Goal: Task Accomplishment & Management: Manage account settings

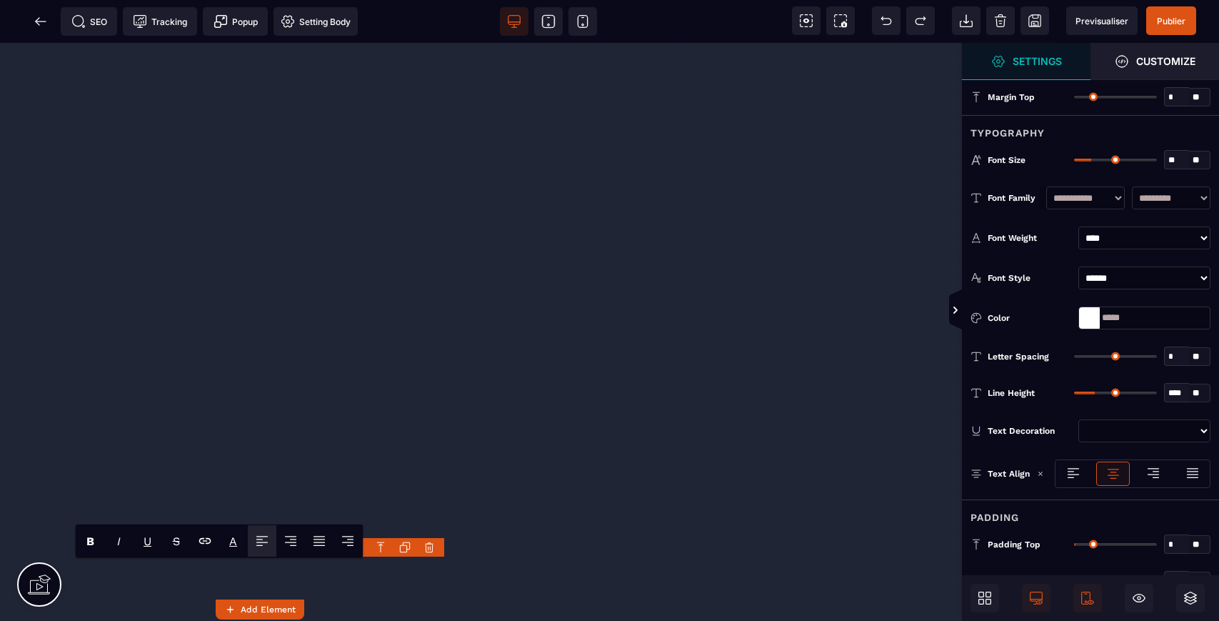
select select "***"
select select
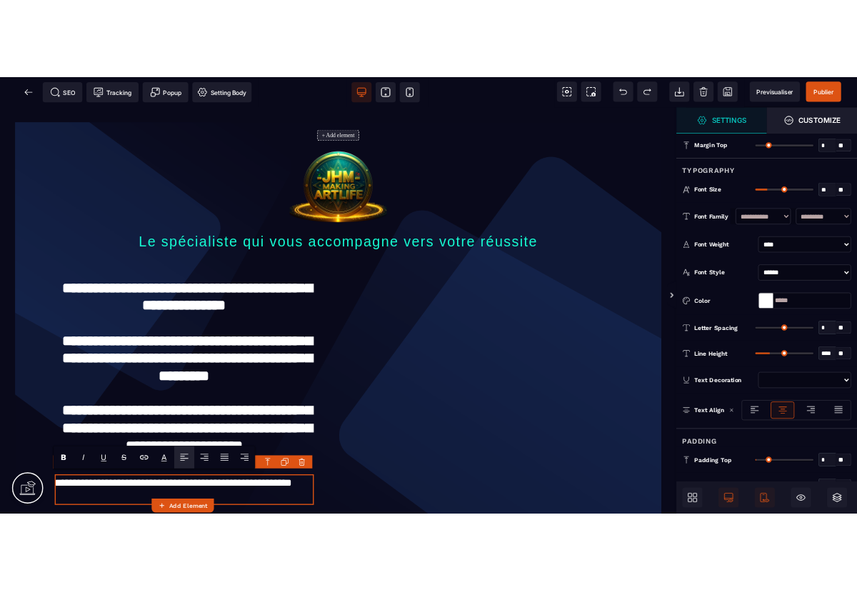
scroll to position [9, 0]
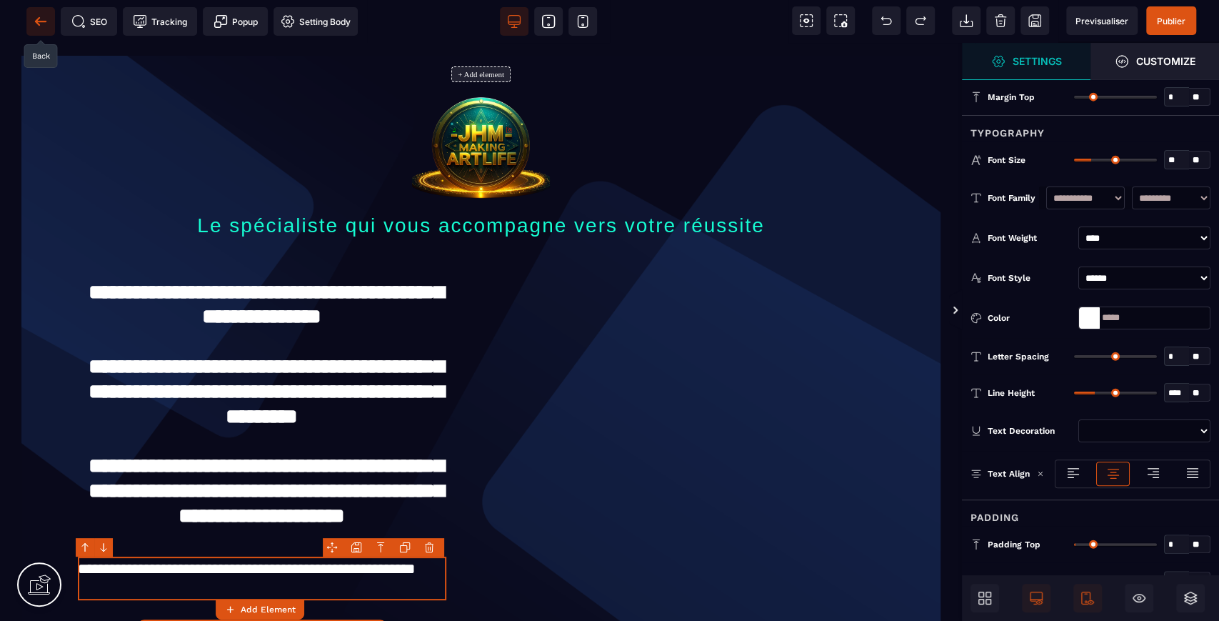
click at [40, 21] on icon at bounding box center [40, 21] width 11 height 1
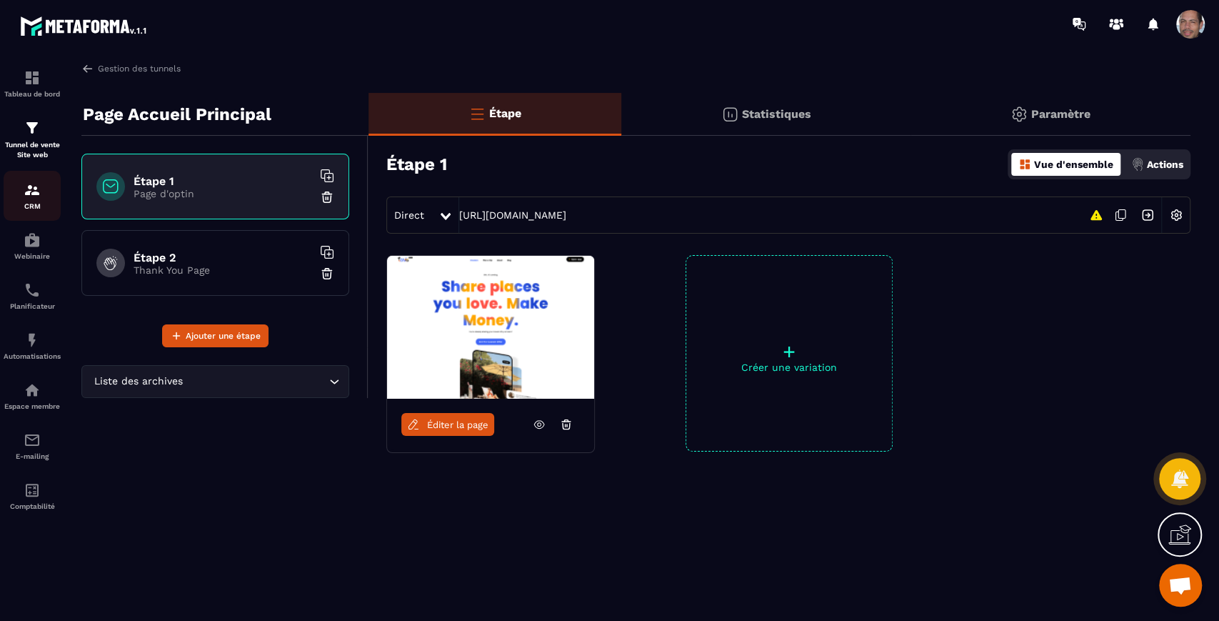
click at [33, 197] on img at bounding box center [32, 189] width 17 height 17
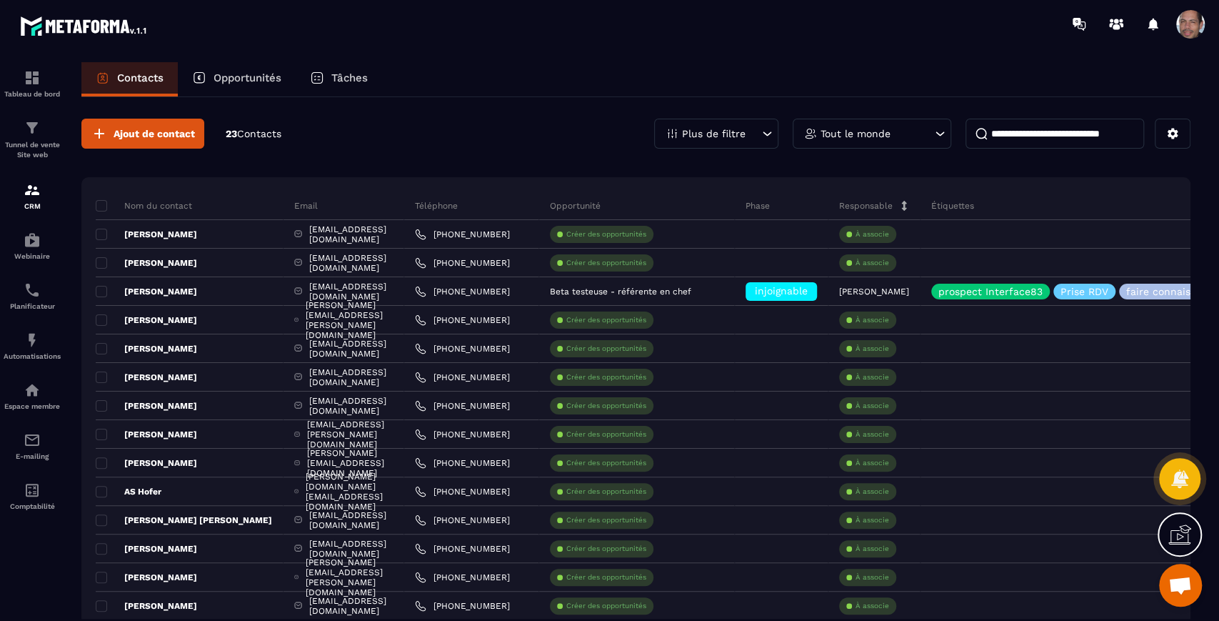
click at [874, 126] on div "Tout le monde" at bounding box center [872, 134] width 159 height 30
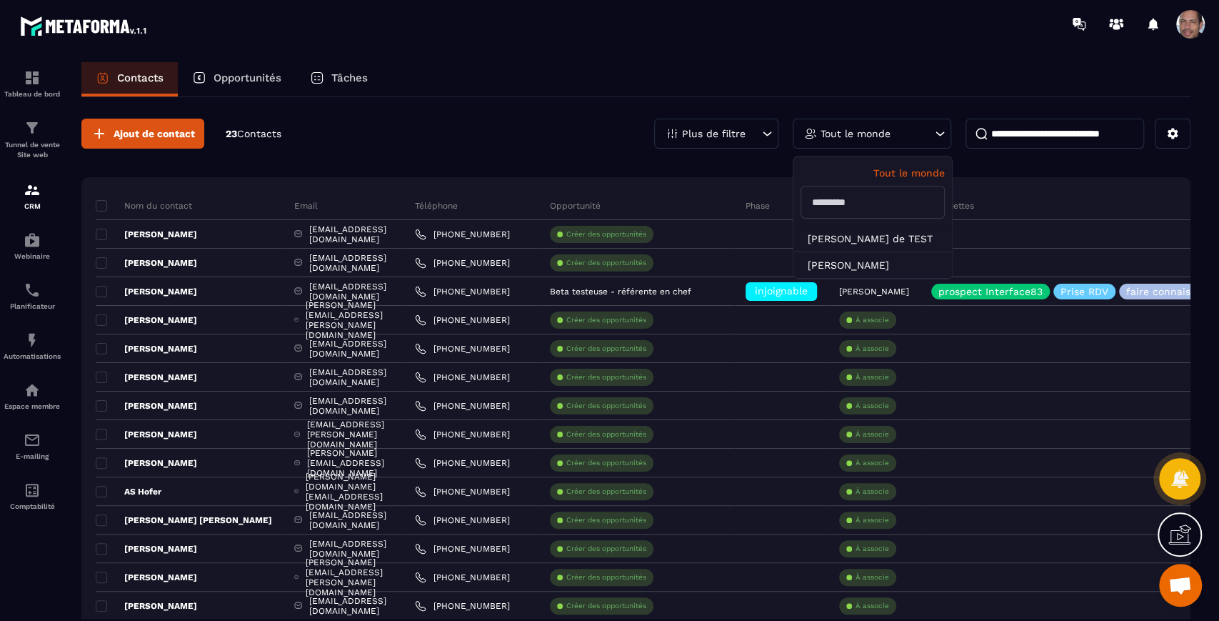
click at [854, 202] on input "text" at bounding box center [873, 202] width 144 height 33
type input "*"
type input "***"
click at [727, 177] on div "Nom du contact Email Téléphone Opportunité Phase Responsable Étiquettes Liste D…" at bounding box center [635, 541] width 1109 height 729
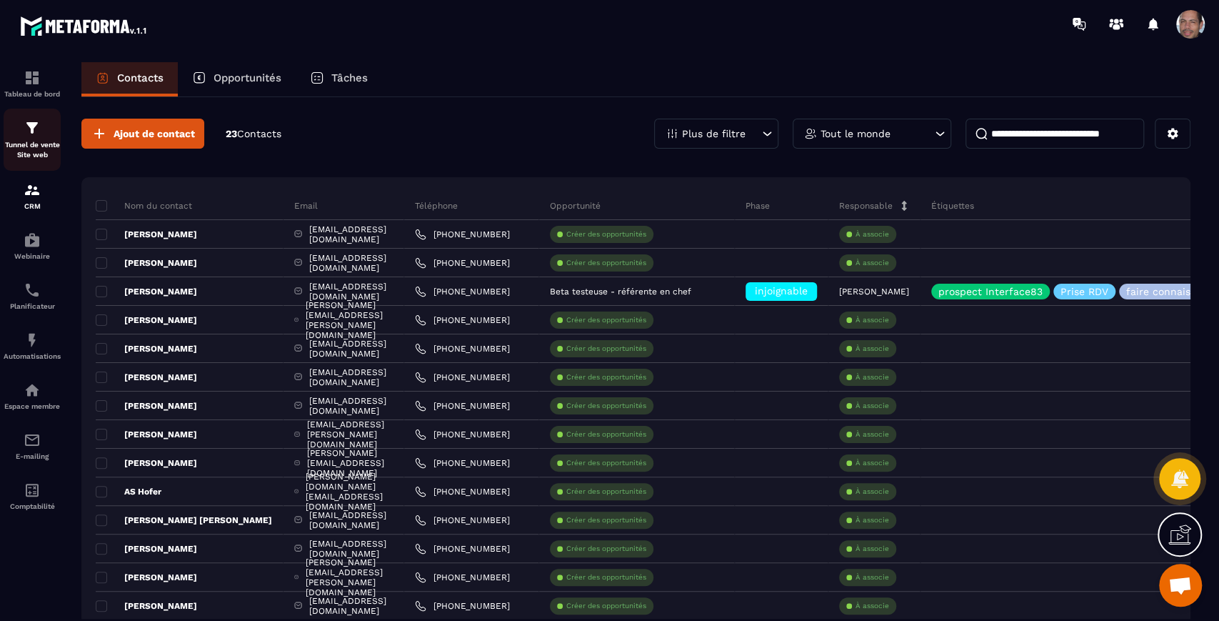
click at [36, 132] on img at bounding box center [32, 127] width 17 height 17
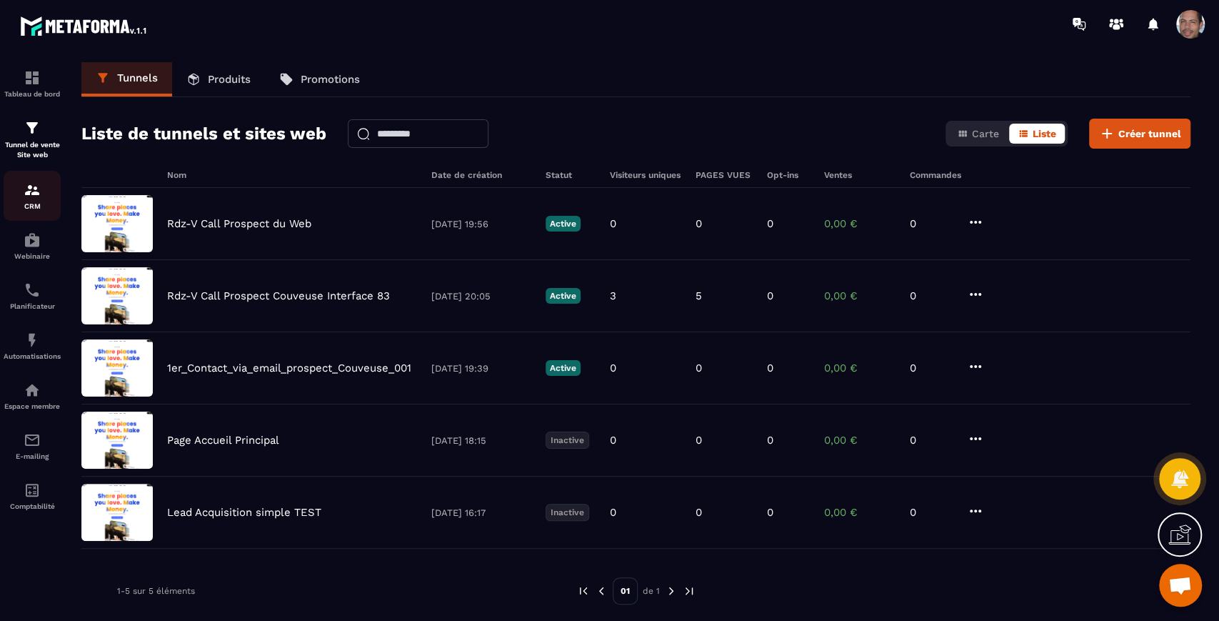
click at [32, 191] on img at bounding box center [32, 189] width 17 height 17
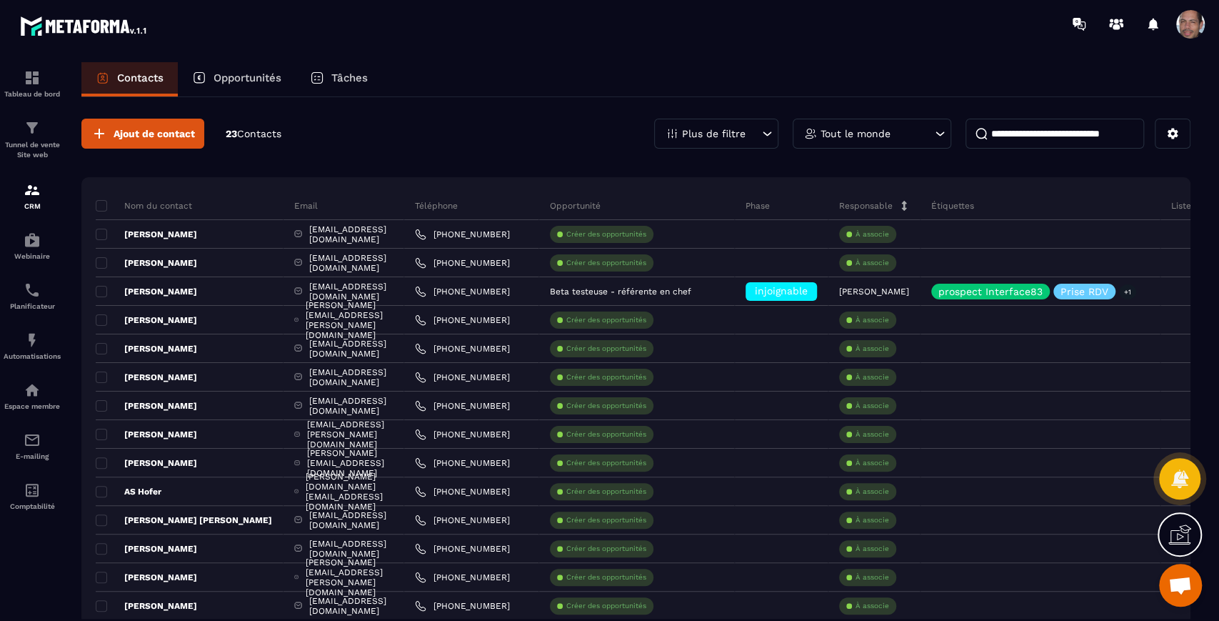
click at [1171, 166] on div "Ajout de contact 23 Contacts Plus de filtre Tout le monde Nom du contact Email …" at bounding box center [635, 539] width 1109 height 884
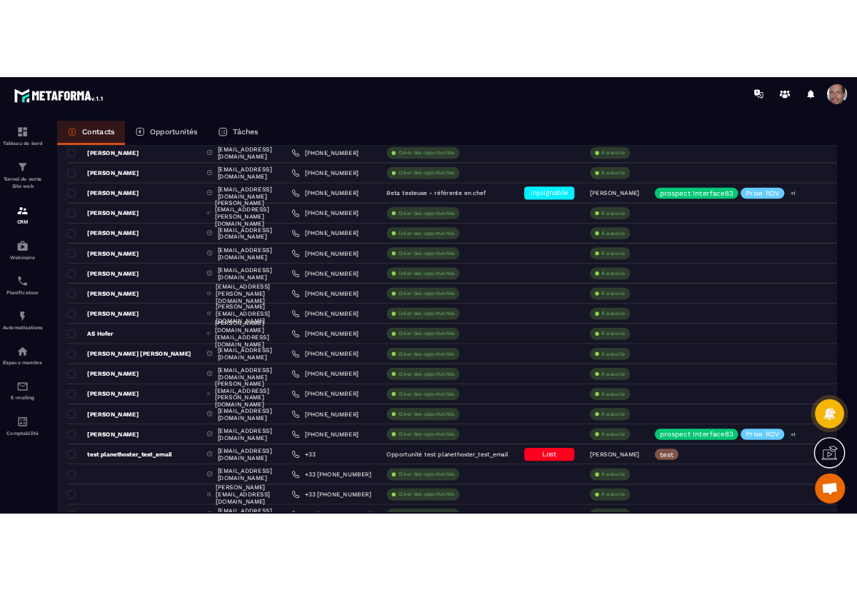
scroll to position [74, 0]
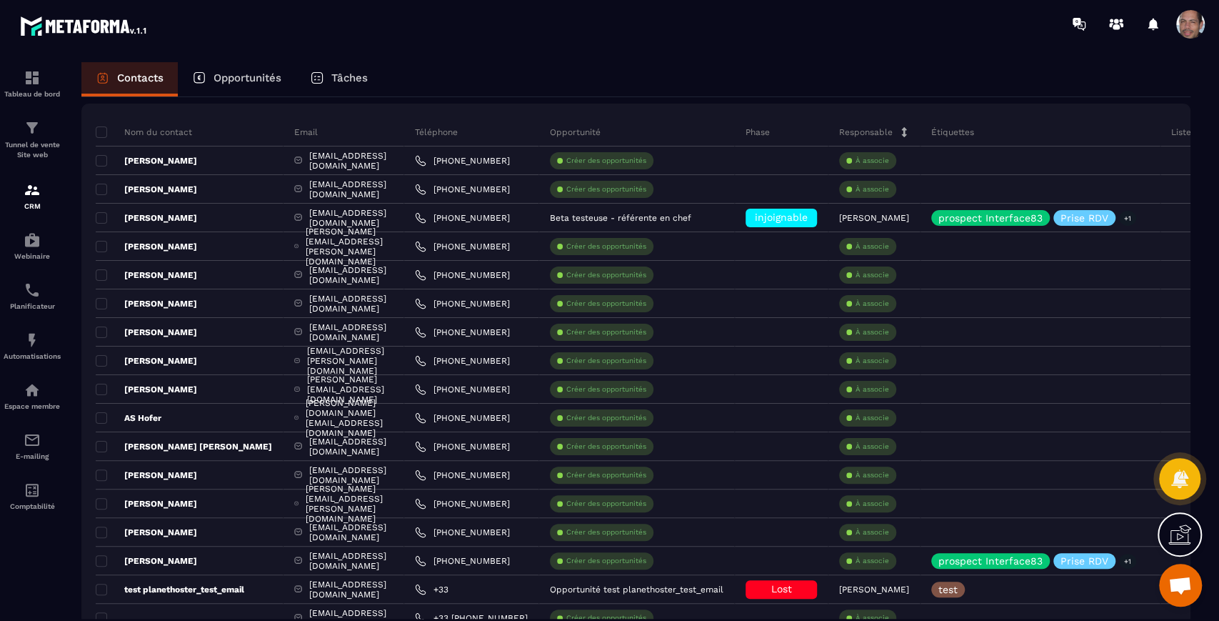
click at [160, 85] on div "Contacts" at bounding box center [129, 79] width 96 height 34
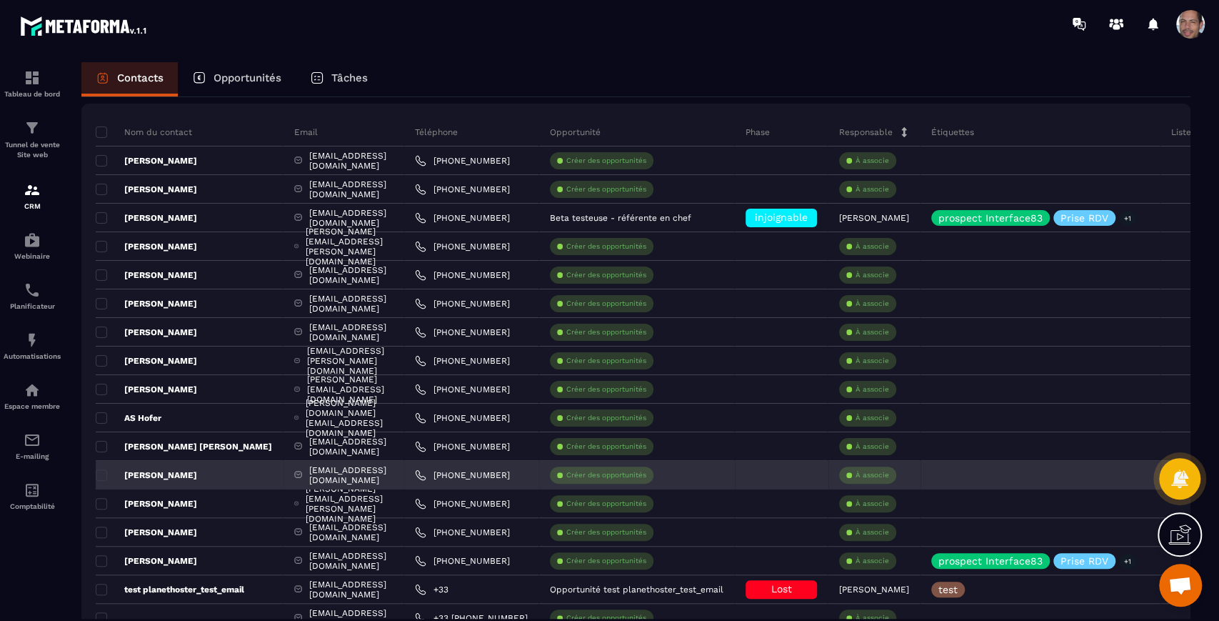
click at [618, 466] on div "Créer des opportunités" at bounding box center [602, 474] width 104 height 17
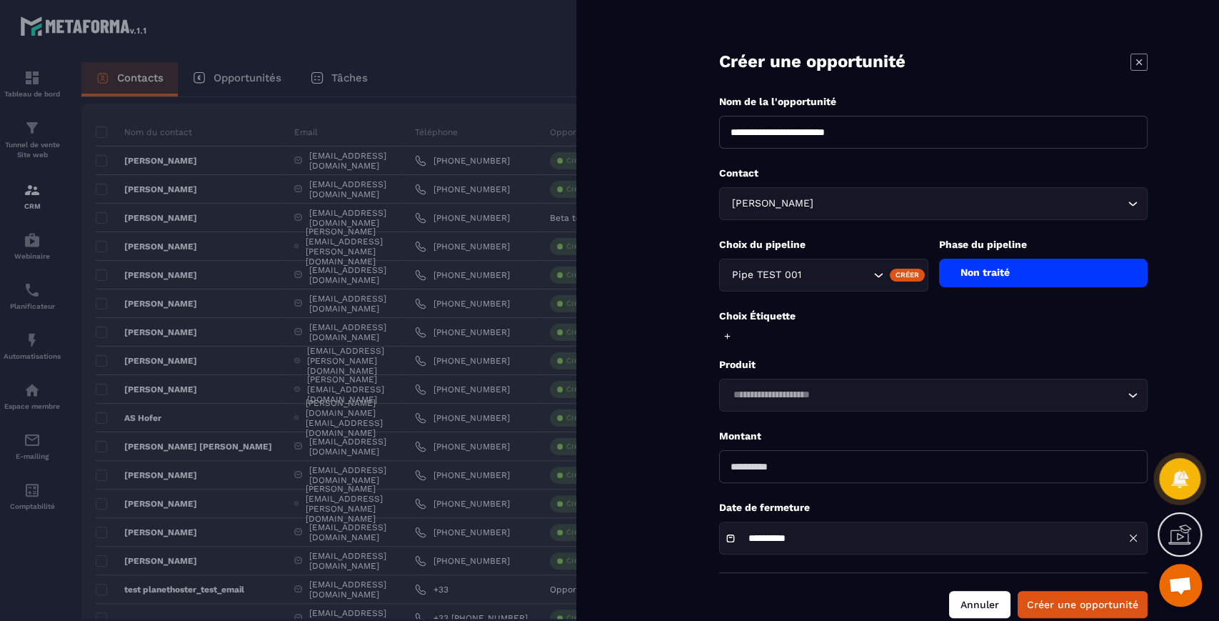
click at [991, 605] on button "Annuler" at bounding box center [979, 604] width 61 height 27
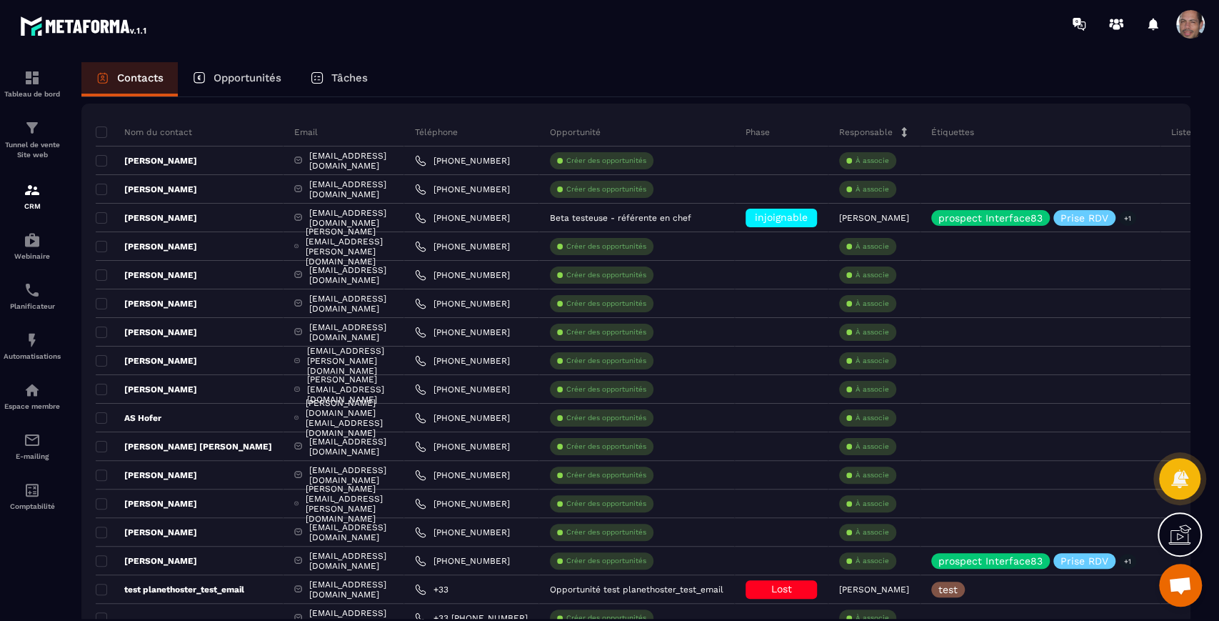
click at [1096, 89] on div "Contacts Opportunités Tâches" at bounding box center [635, 79] width 1109 height 34
click at [26, 79] on img at bounding box center [32, 77] width 17 height 17
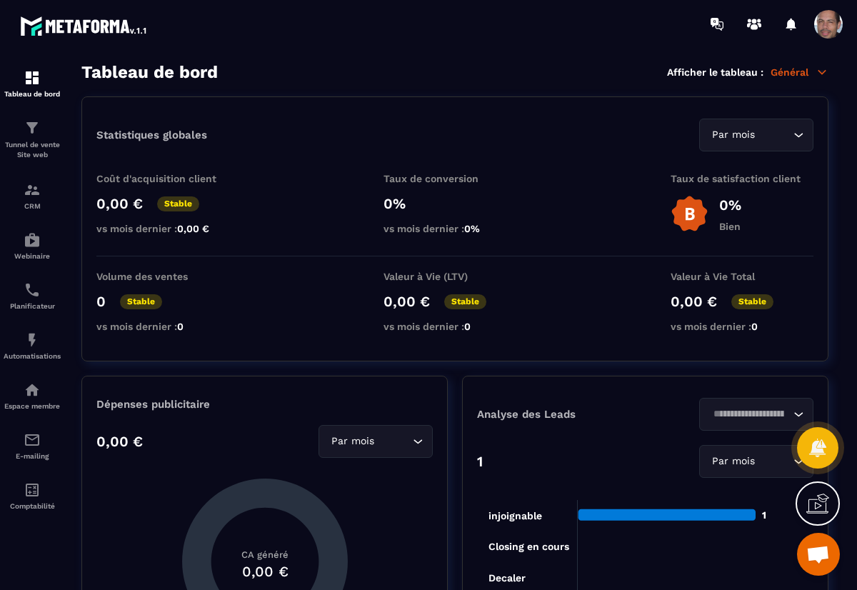
drag, startPoint x: 829, startPoint y: 449, endPoint x: 796, endPoint y: 586, distance: 141.0
click at [796, 586] on div "Tableau de bord Tunnel de vente Site web CRM Webinaire Planificateur Automatisa…" at bounding box center [428, 295] width 857 height 590
click at [770, 248] on div "Coût d'acquisition client 0,00 € Stable vs mois dernier : 0,00 € Taux de conver…" at bounding box center [454, 215] width 717 height 84
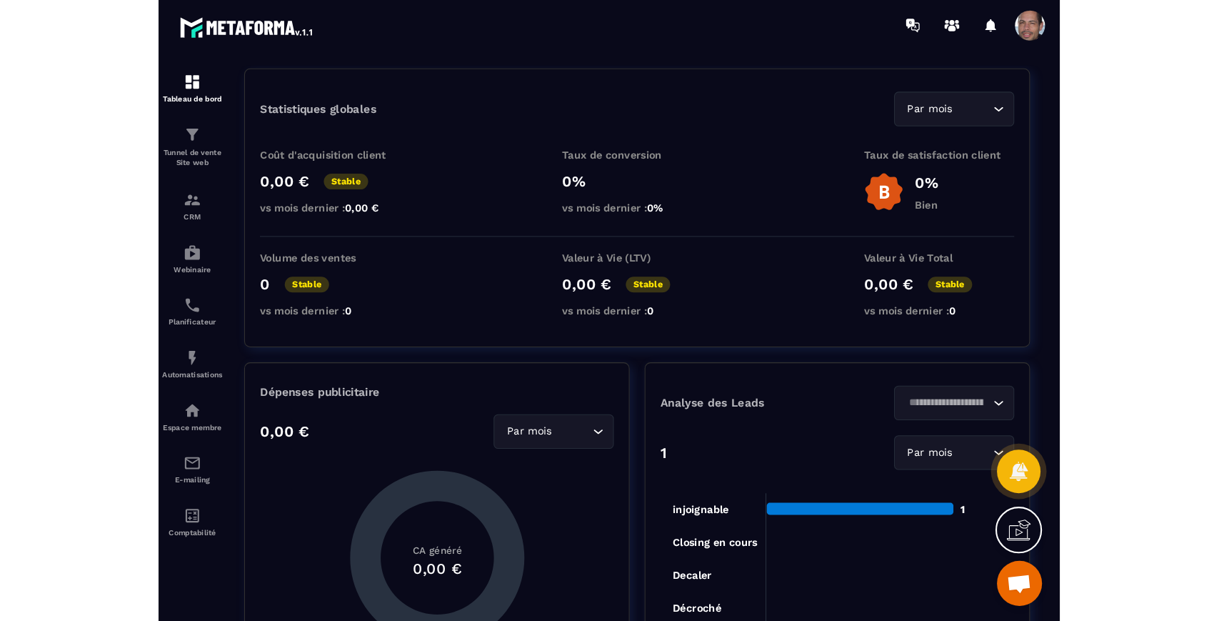
scroll to position [95, 0]
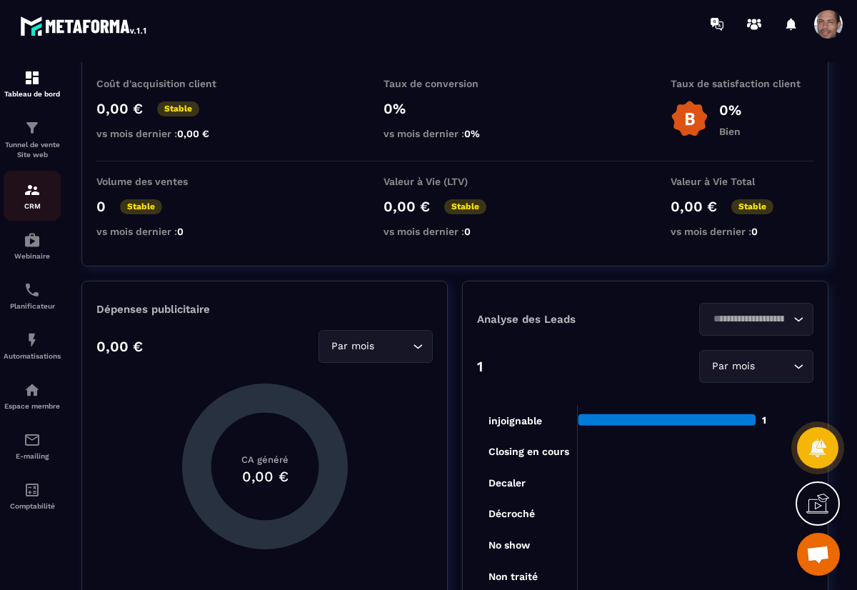
click at [31, 191] on img at bounding box center [32, 189] width 17 height 17
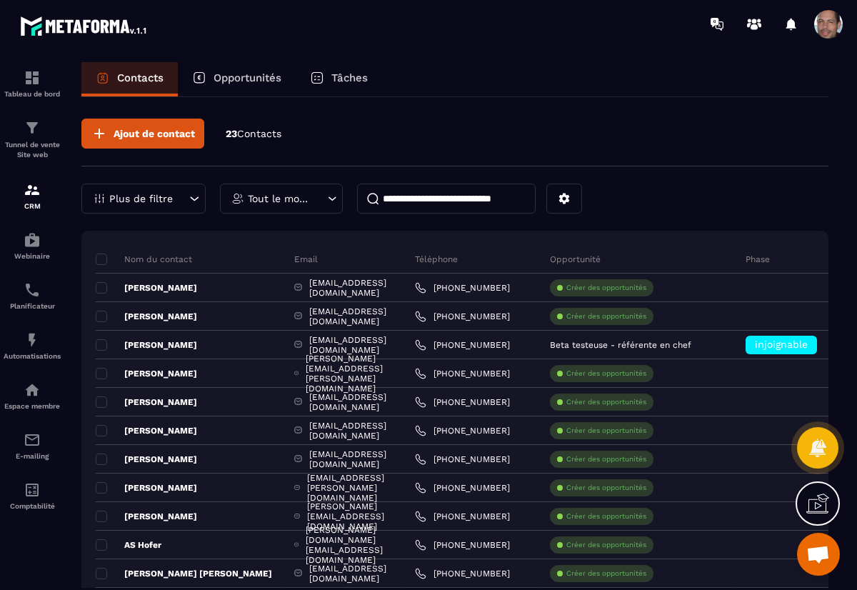
click at [402, 198] on input at bounding box center [446, 199] width 179 height 30
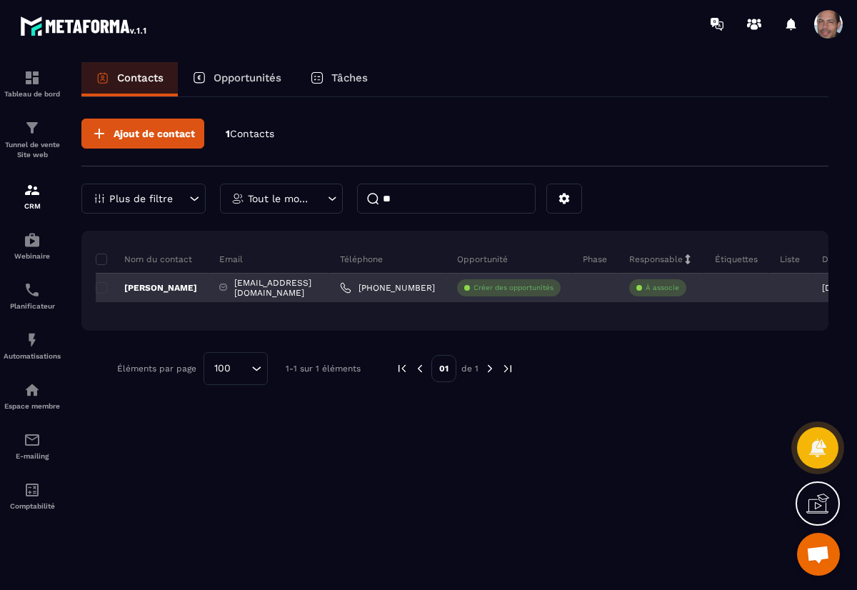
type input "*"
